Goal: Browse casually: Explore the website without a specific task or goal

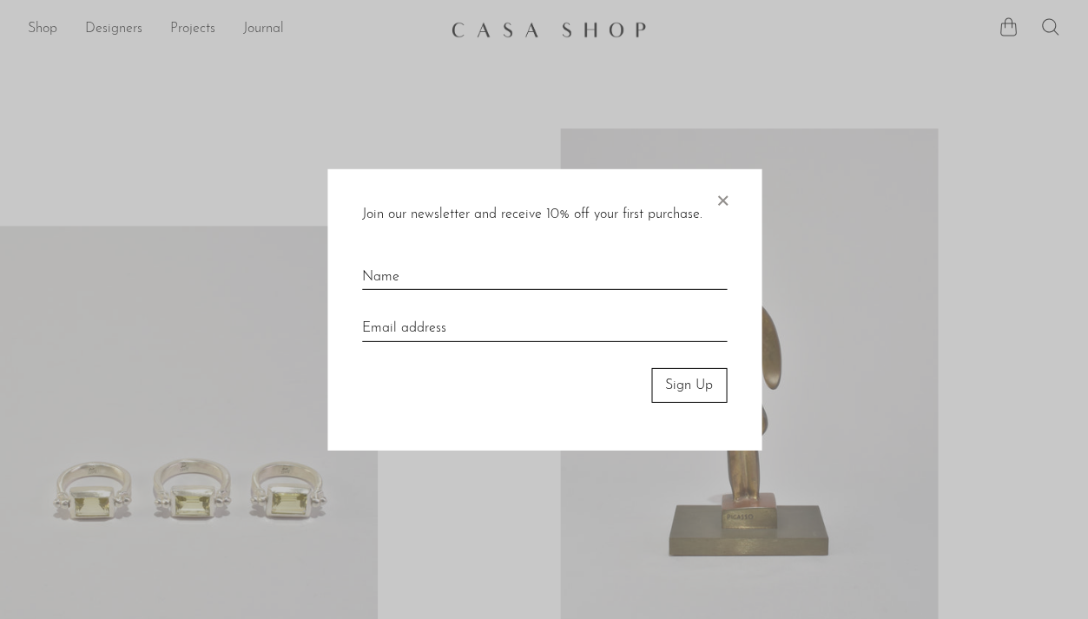
click at [725, 196] on span "×" at bounding box center [722, 196] width 17 height 56
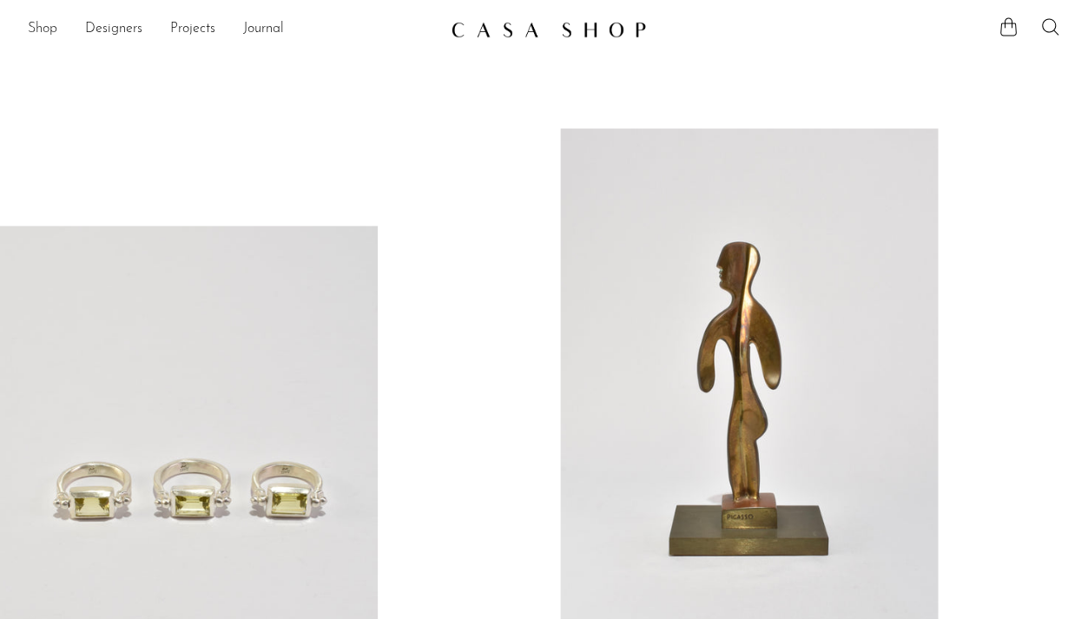
click at [43, 30] on link "Shop" at bounding box center [43, 29] width 30 height 23
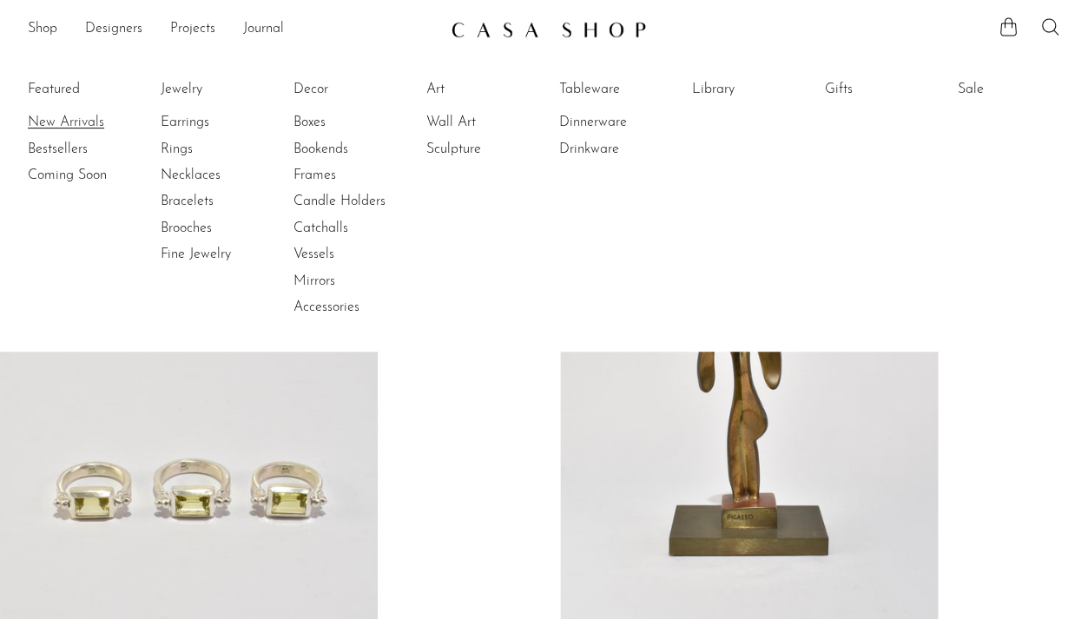
click at [76, 122] on link "New Arrivals" at bounding box center [93, 122] width 130 height 19
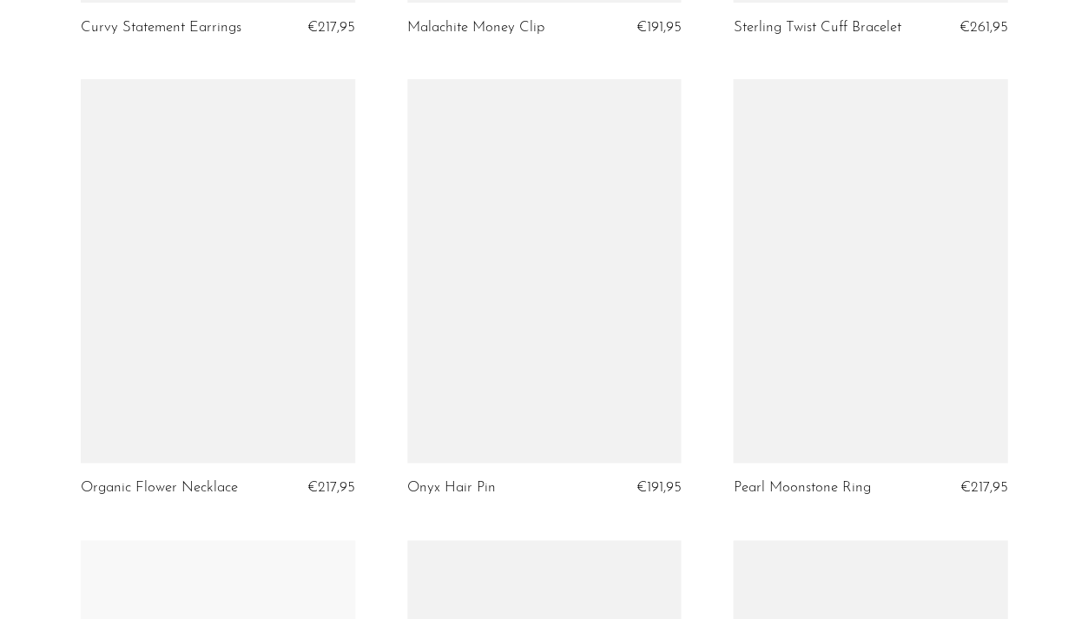
scroll to position [1480, 0]
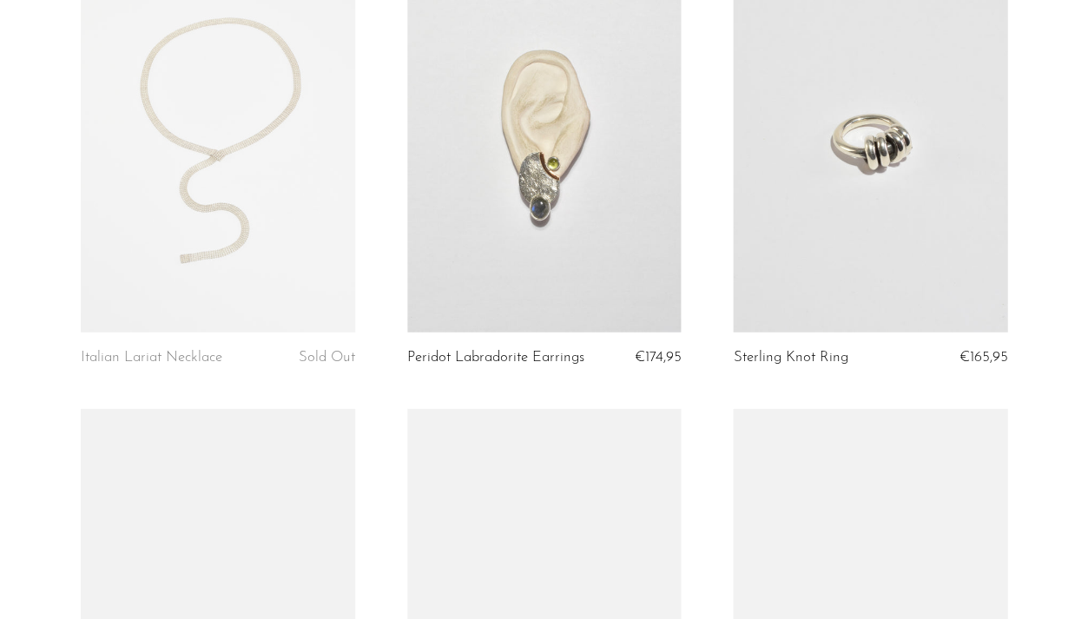
click at [371, 351] on article "Italian Lariat Necklace Sold Out" at bounding box center [218, 179] width 326 height 461
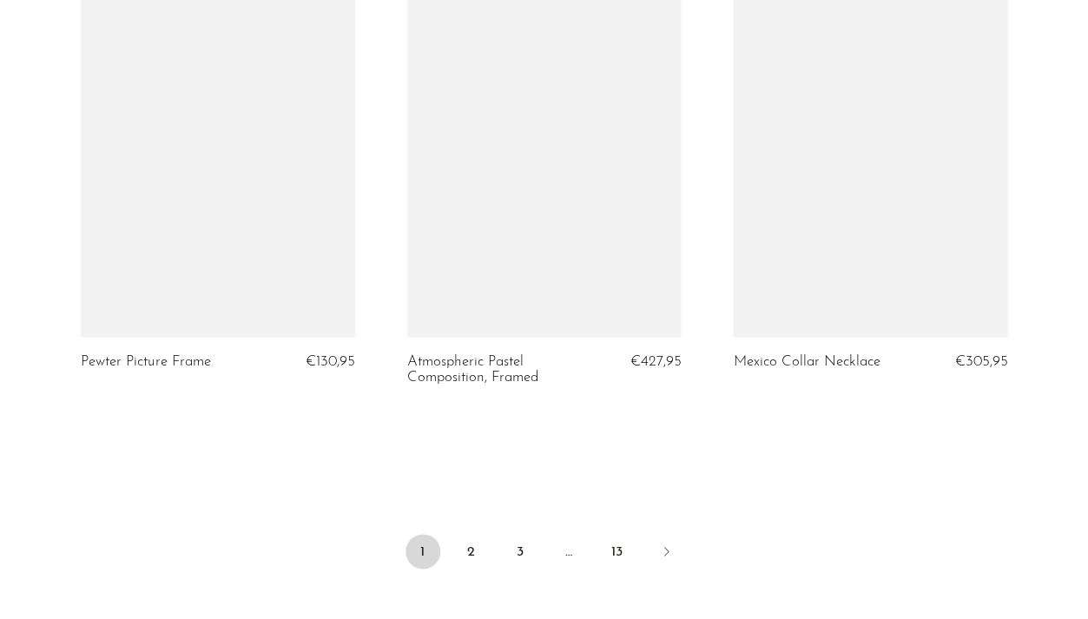
scroll to position [5375, 0]
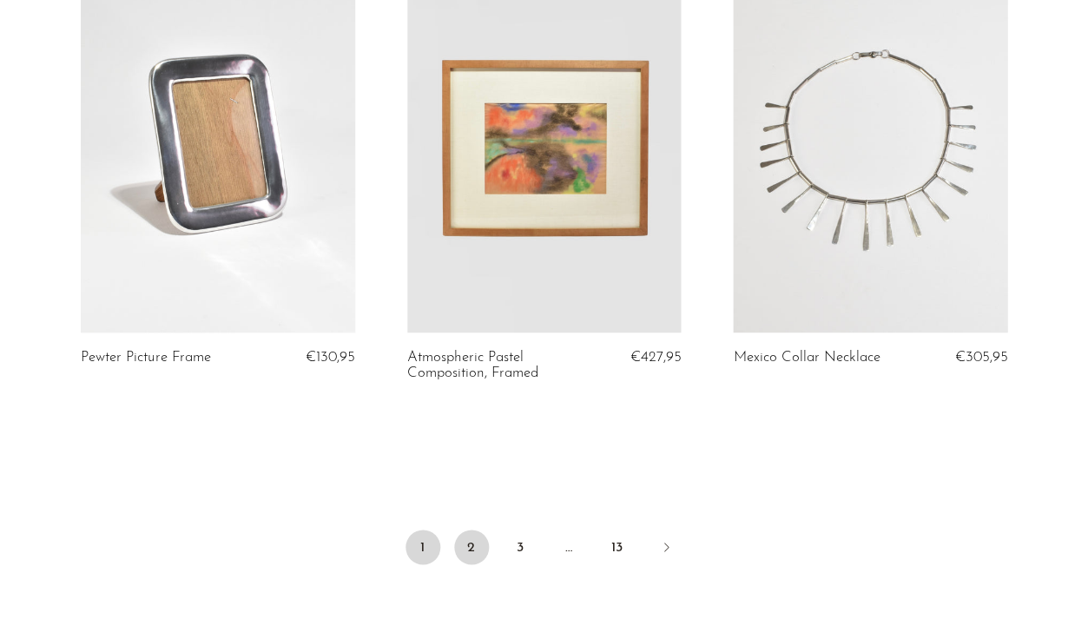
click at [475, 530] on link "2" at bounding box center [471, 547] width 35 height 35
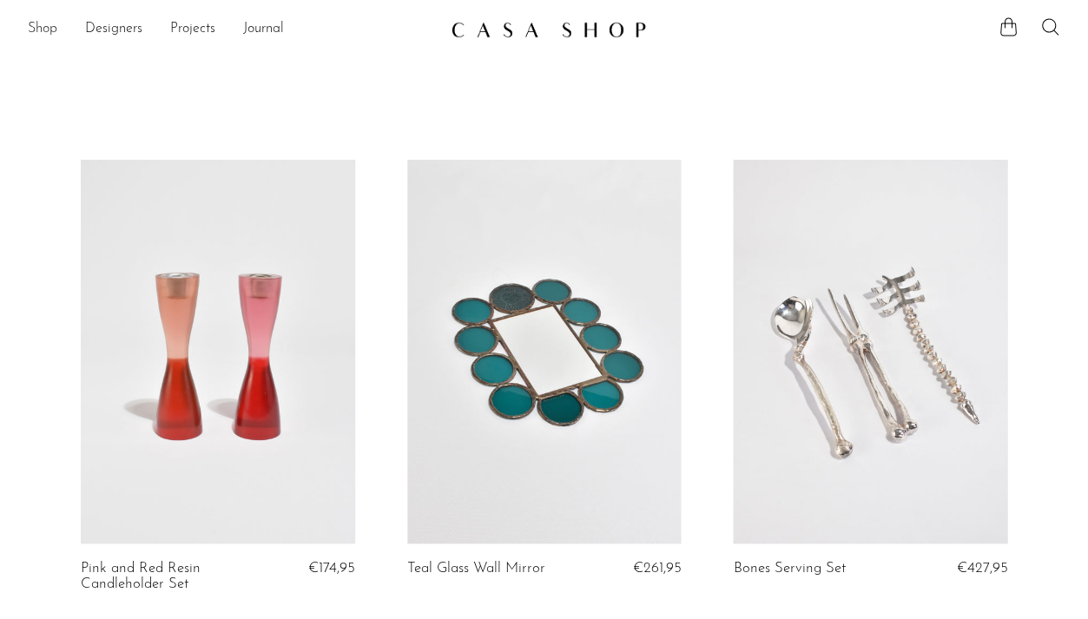
click at [46, 27] on link "Shop" at bounding box center [43, 29] width 30 height 23
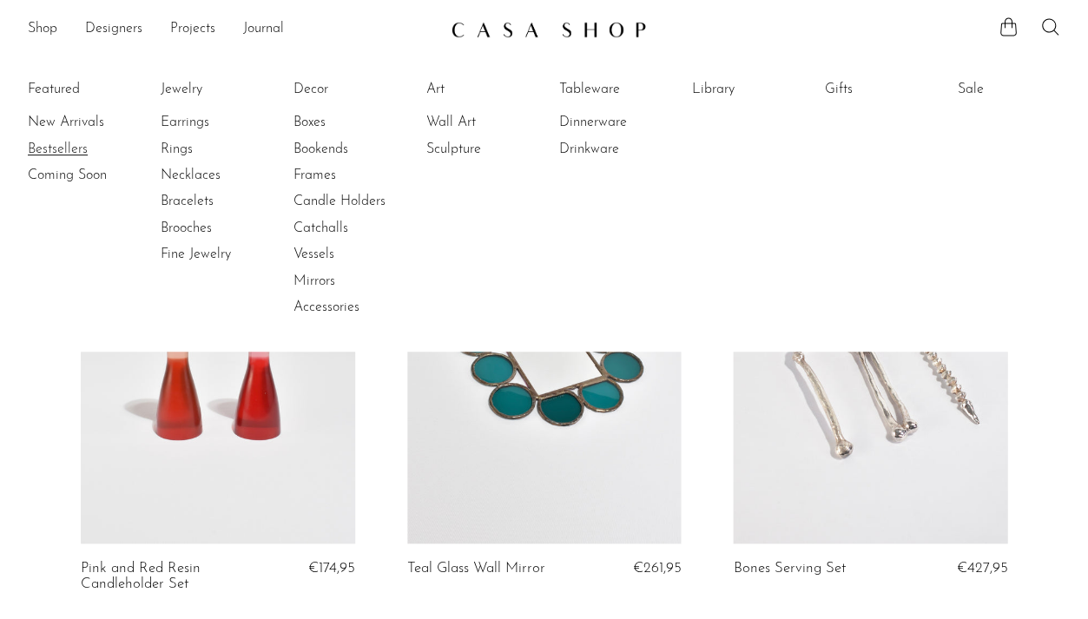
click at [69, 151] on link "Bestsellers" at bounding box center [93, 149] width 130 height 19
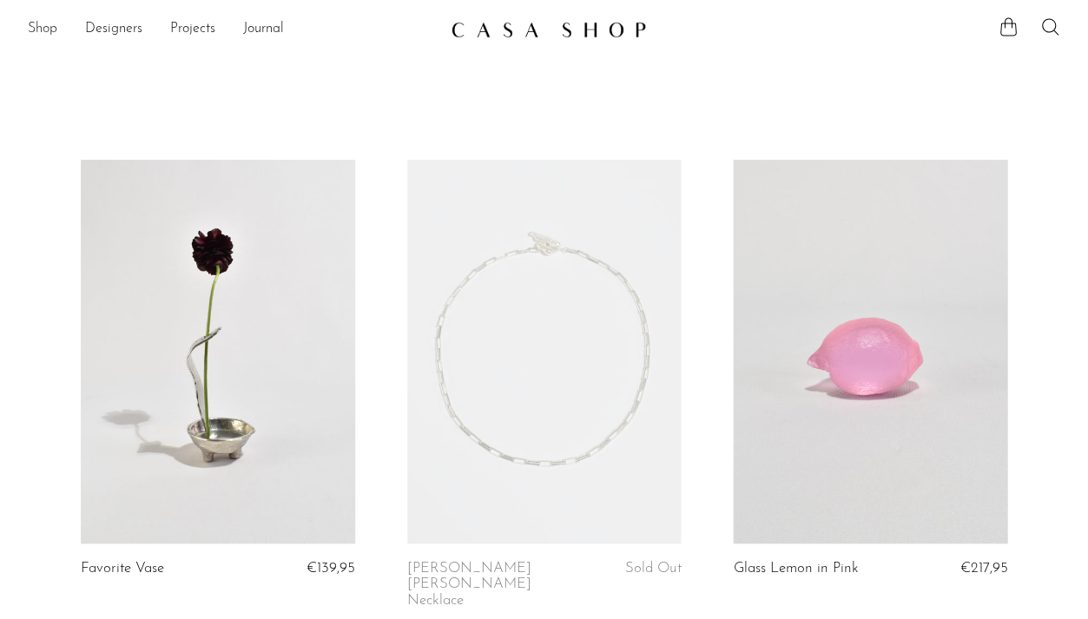
click at [54, 31] on link "Shop" at bounding box center [43, 29] width 30 height 23
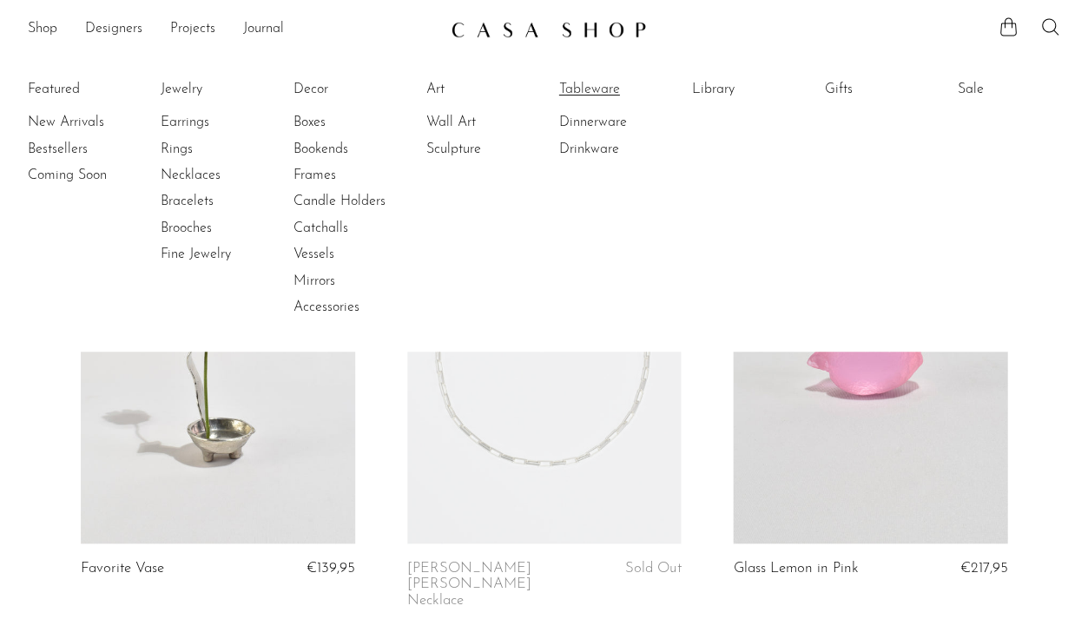
click at [605, 91] on link "Tableware" at bounding box center [623, 89] width 130 height 19
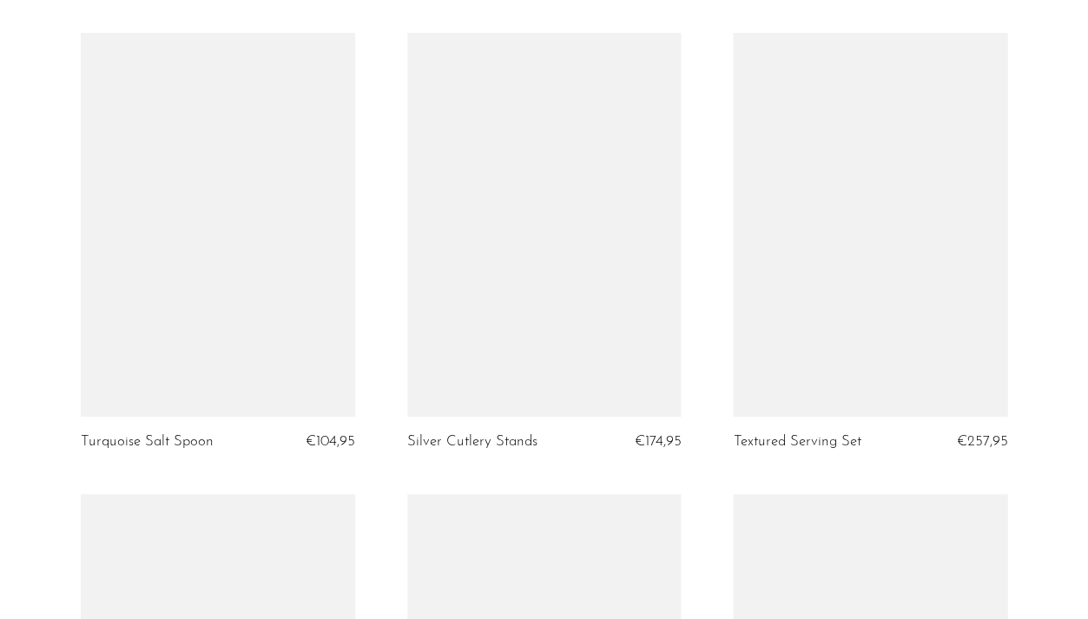
scroll to position [2511, 0]
